Goal: Task Accomplishment & Management: Manage account settings

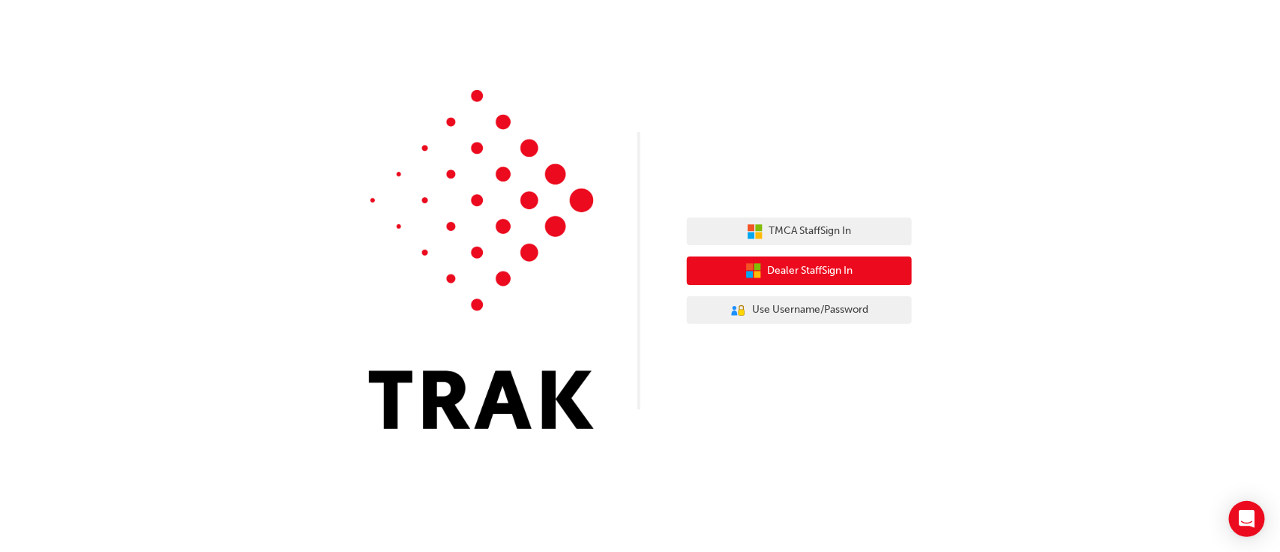
click at [834, 261] on button "Dealer Staff Sign In" at bounding box center [799, 270] width 225 height 28
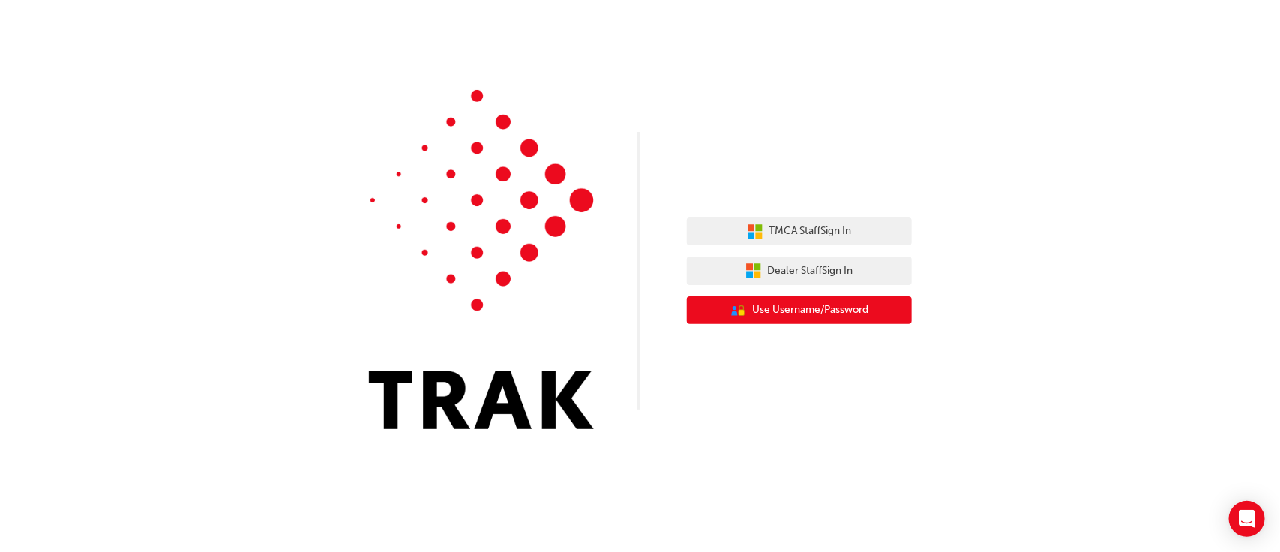
click at [845, 311] on span "Use Username/Password" at bounding box center [810, 309] width 116 height 17
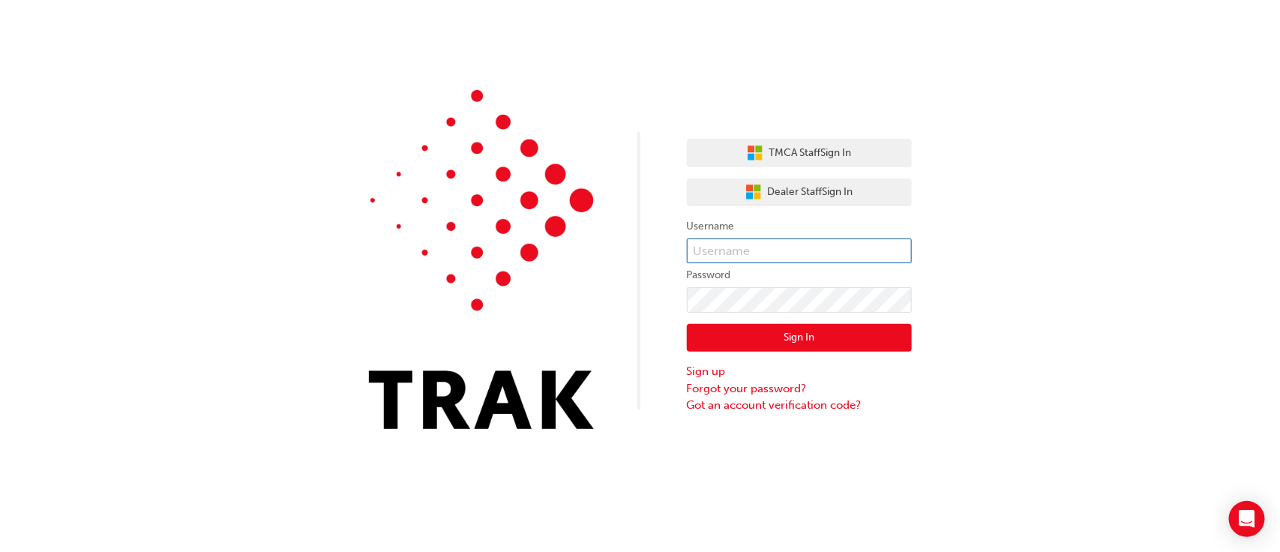
click at [830, 252] on input "text" at bounding box center [799, 250] width 225 height 25
type input "[PERSON_NAME].[PERSON_NAME]"
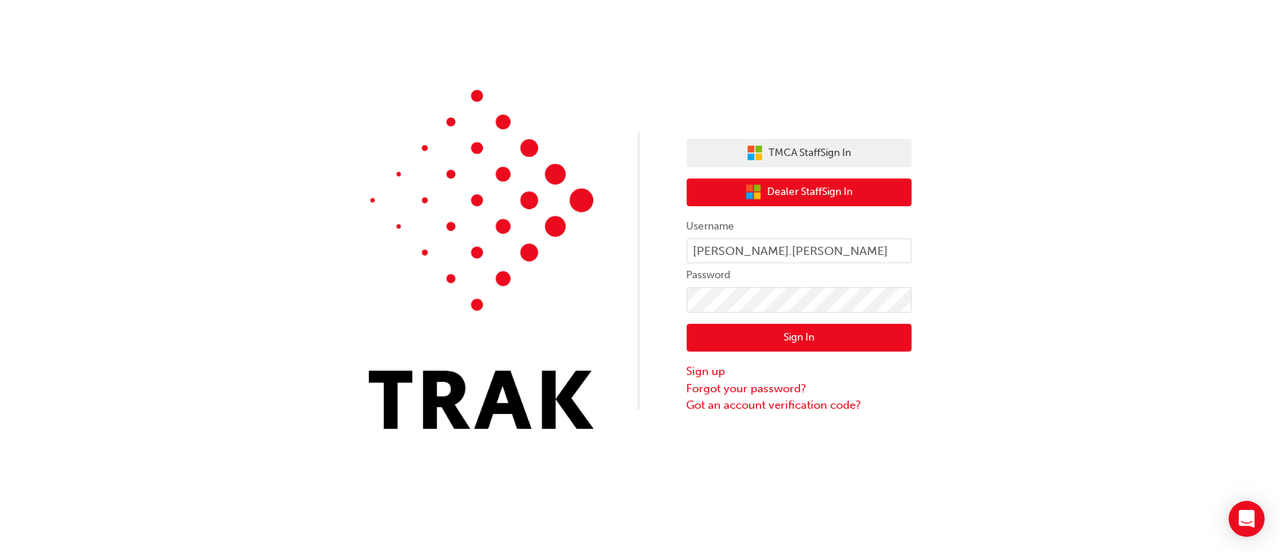
click at [819, 196] on span "Dealer Staff Sign In" at bounding box center [810, 192] width 85 height 17
